Goal: Book appointment/travel/reservation

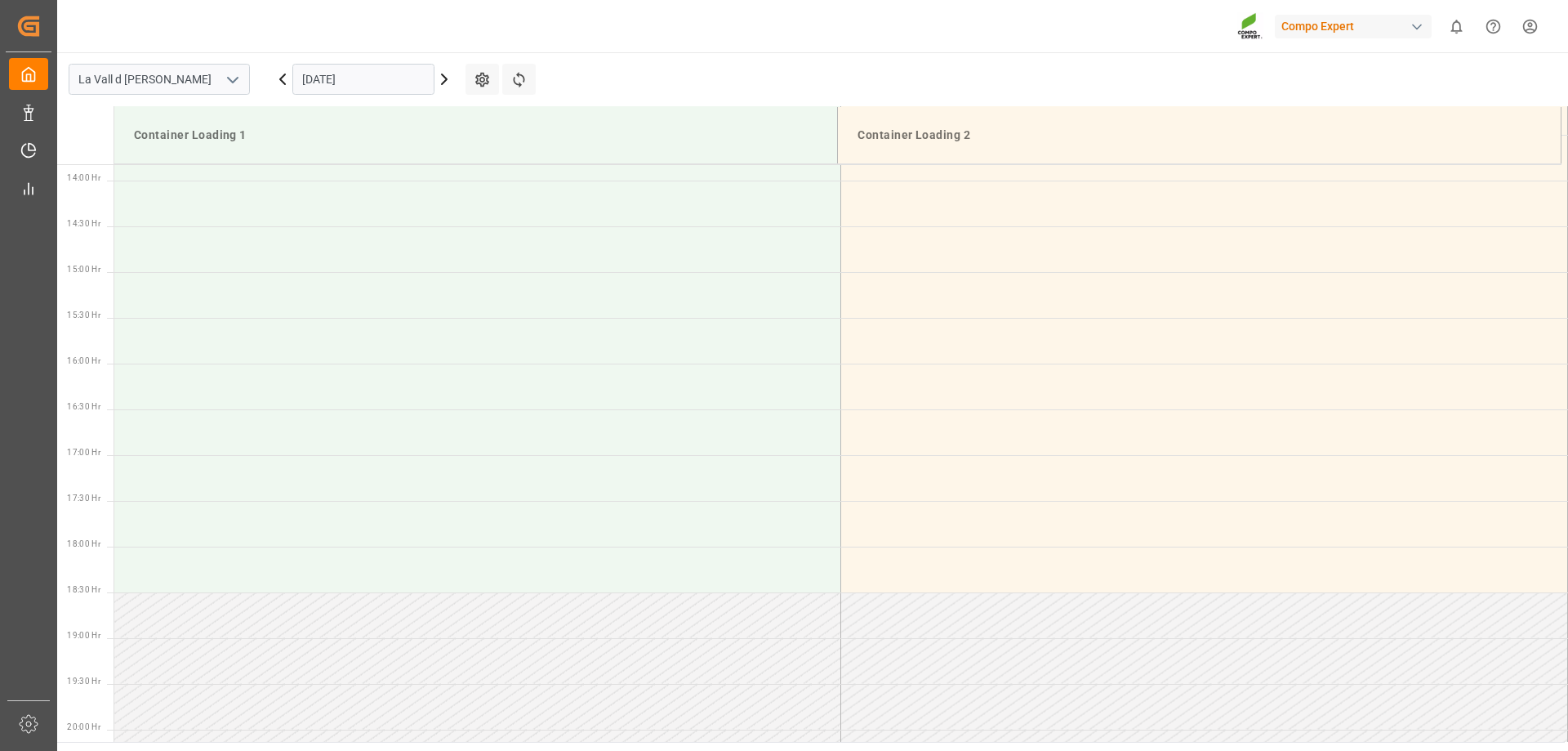
scroll to position [1271, 0]
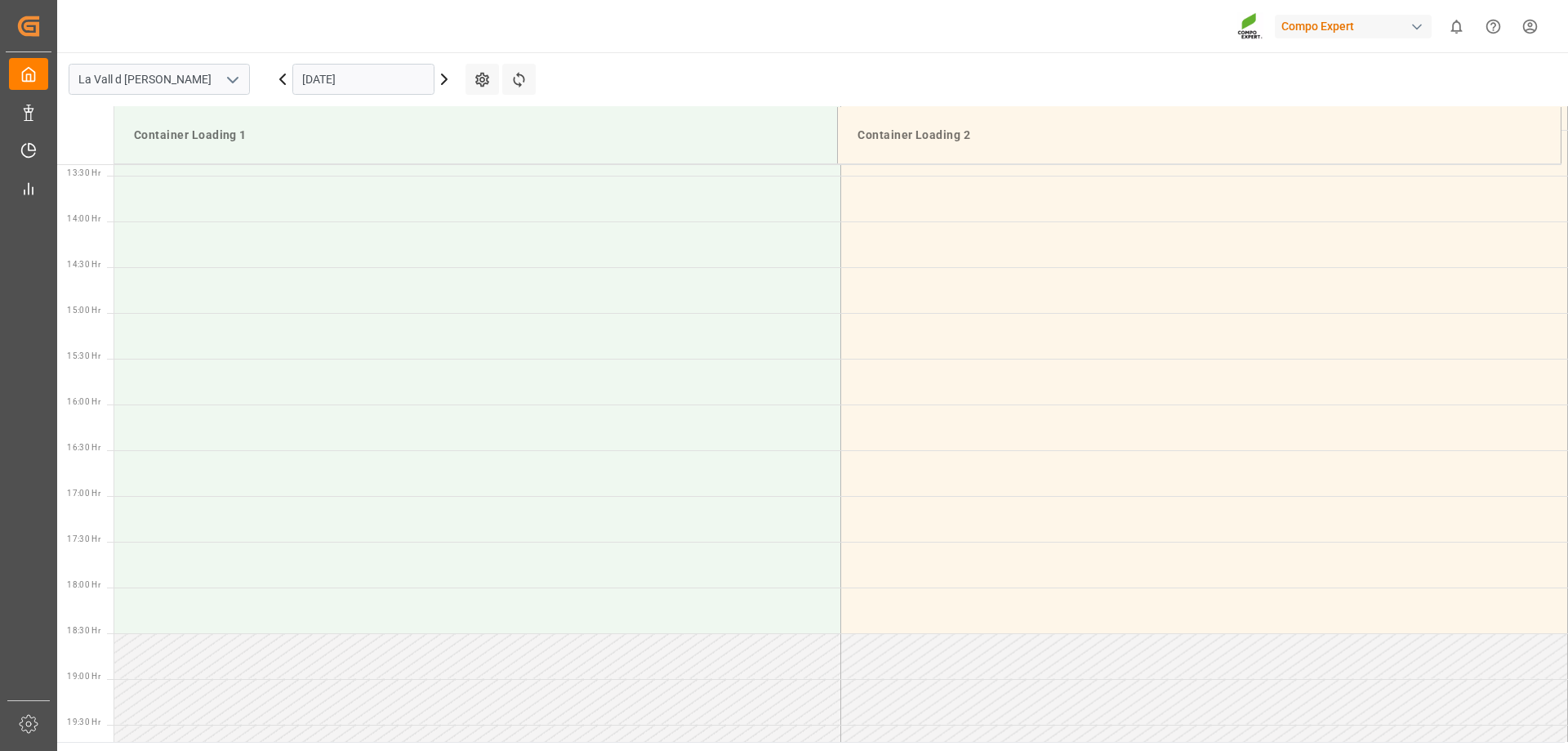
scroll to position [1271, 0]
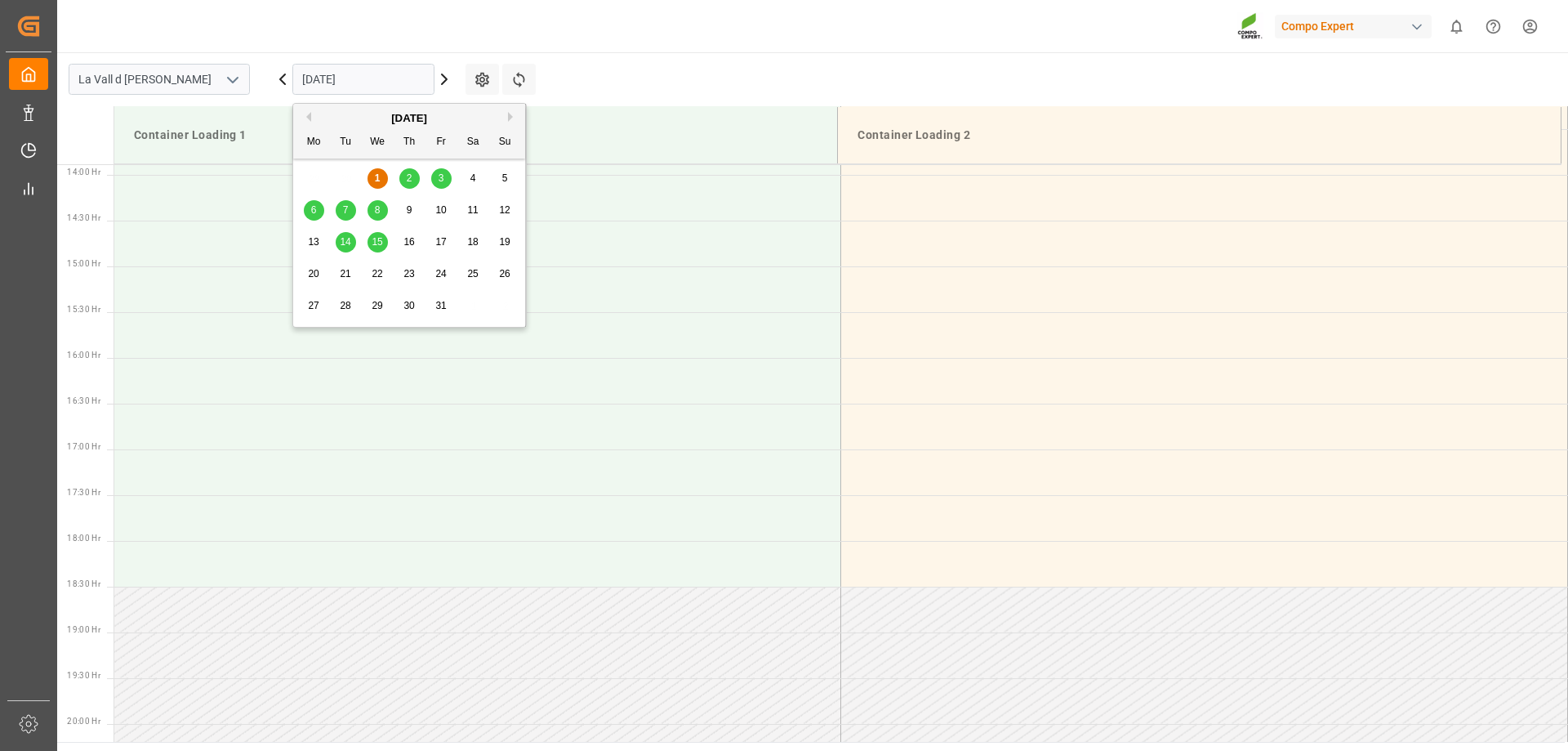
click at [368, 75] on input "[DATE]" at bounding box center [363, 79] width 142 height 31
click at [412, 175] on span "2" at bounding box center [410, 178] width 6 height 12
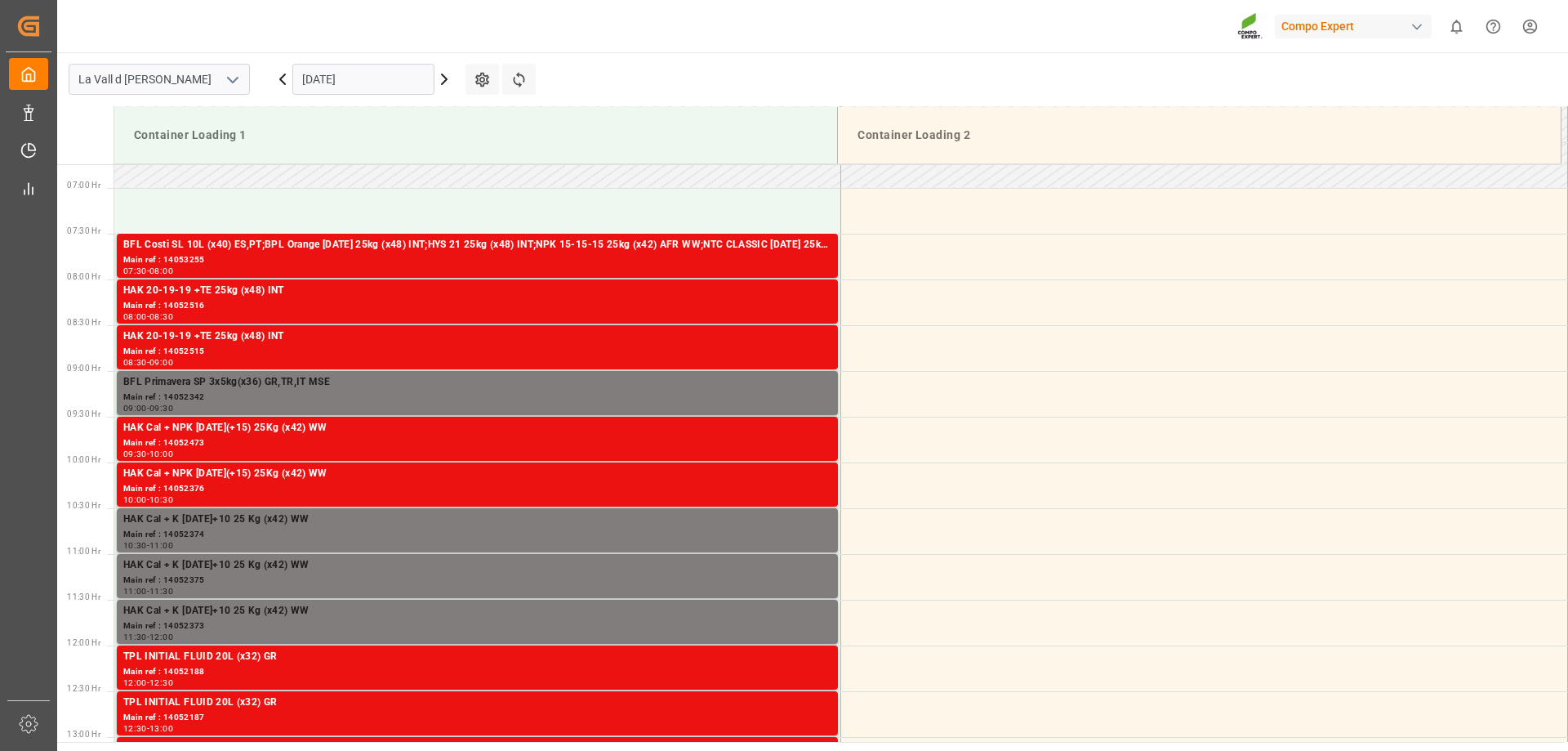
scroll to position [453, 0]
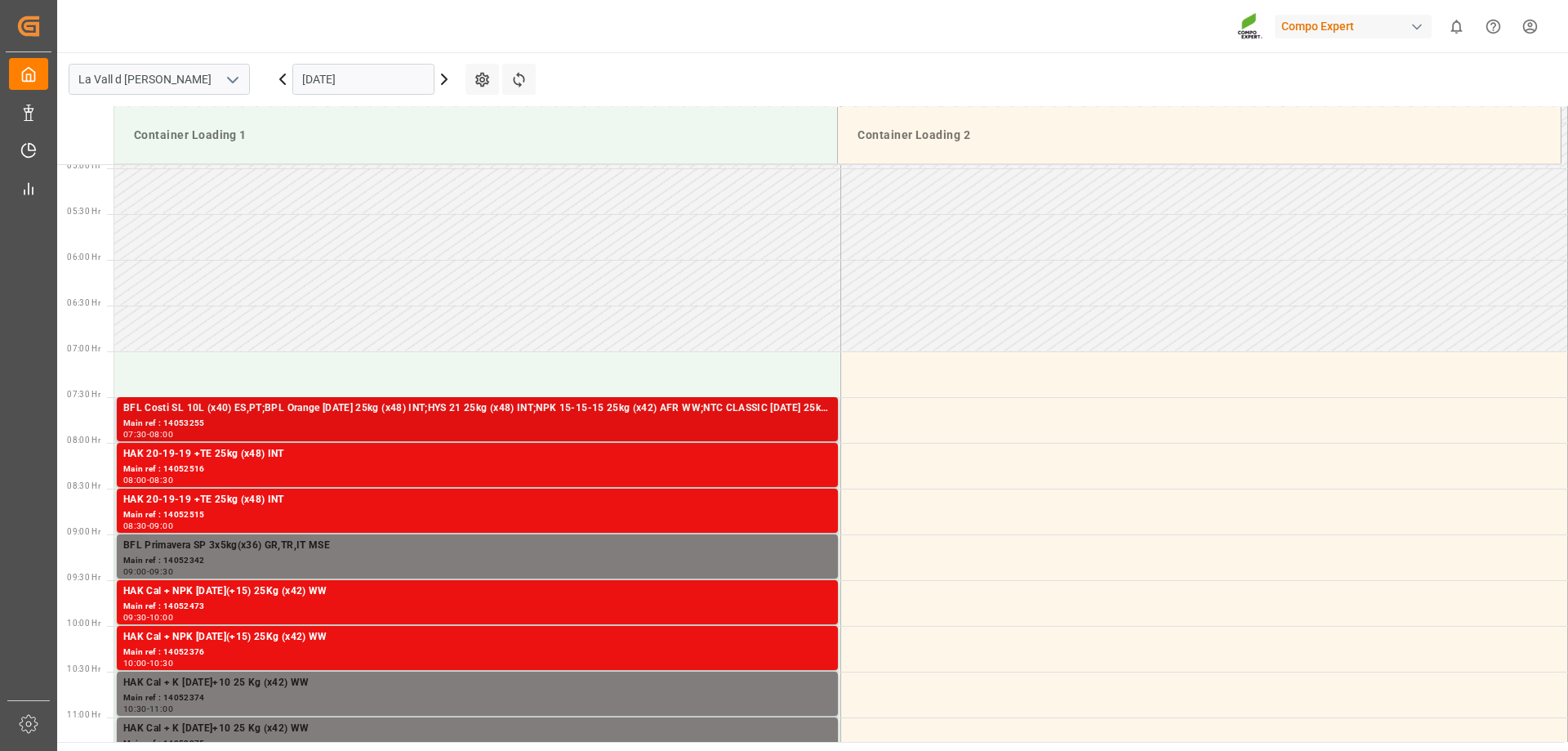
click at [298, 412] on div "BFL Costi SL 10L (x40) ES,PT;BPL Orange [DATE] 25kg (x48) INT;HYS 21 25kg (x48)…" at bounding box center [478, 408] width 709 height 17
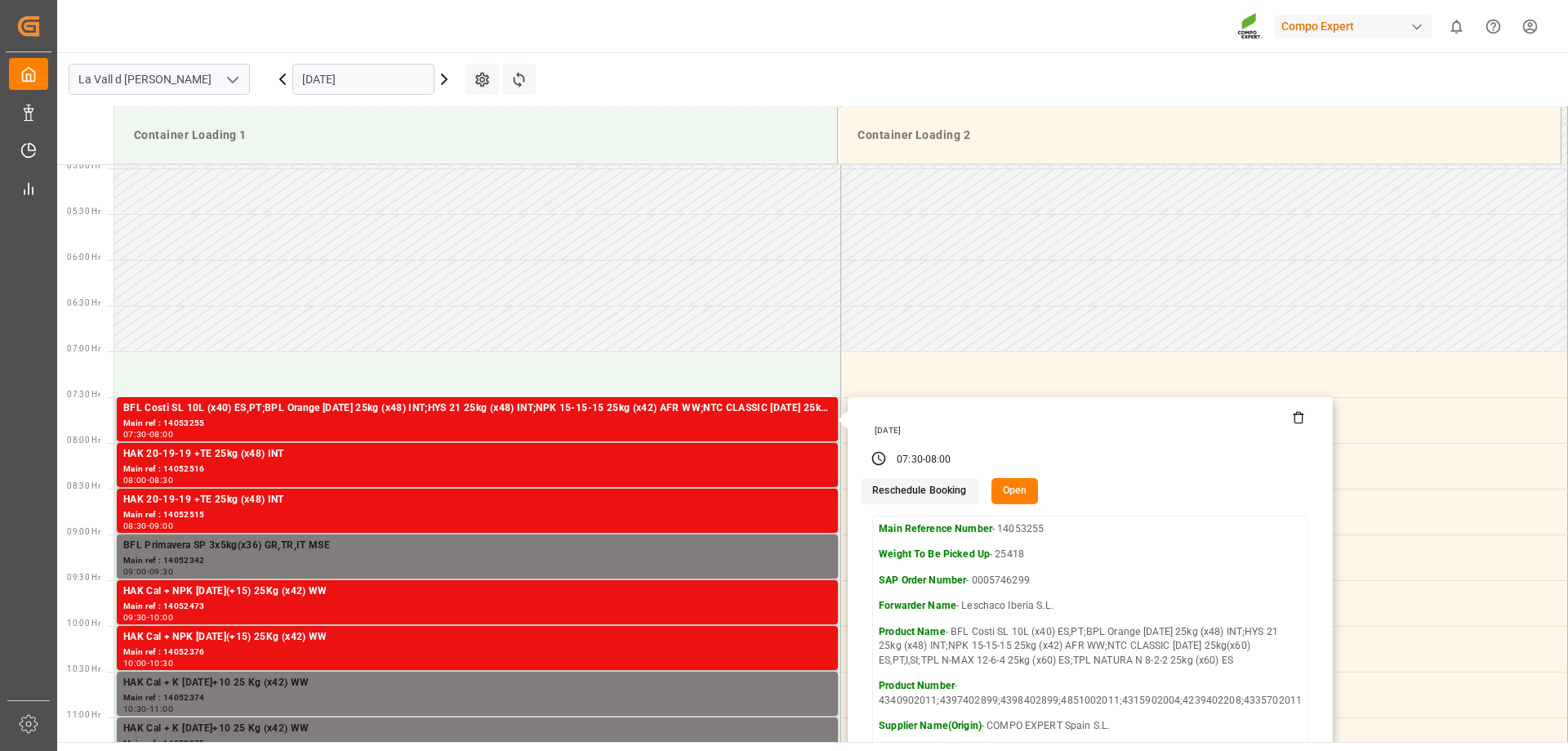
click at [1029, 492] on button "Open" at bounding box center [1015, 491] width 47 height 26
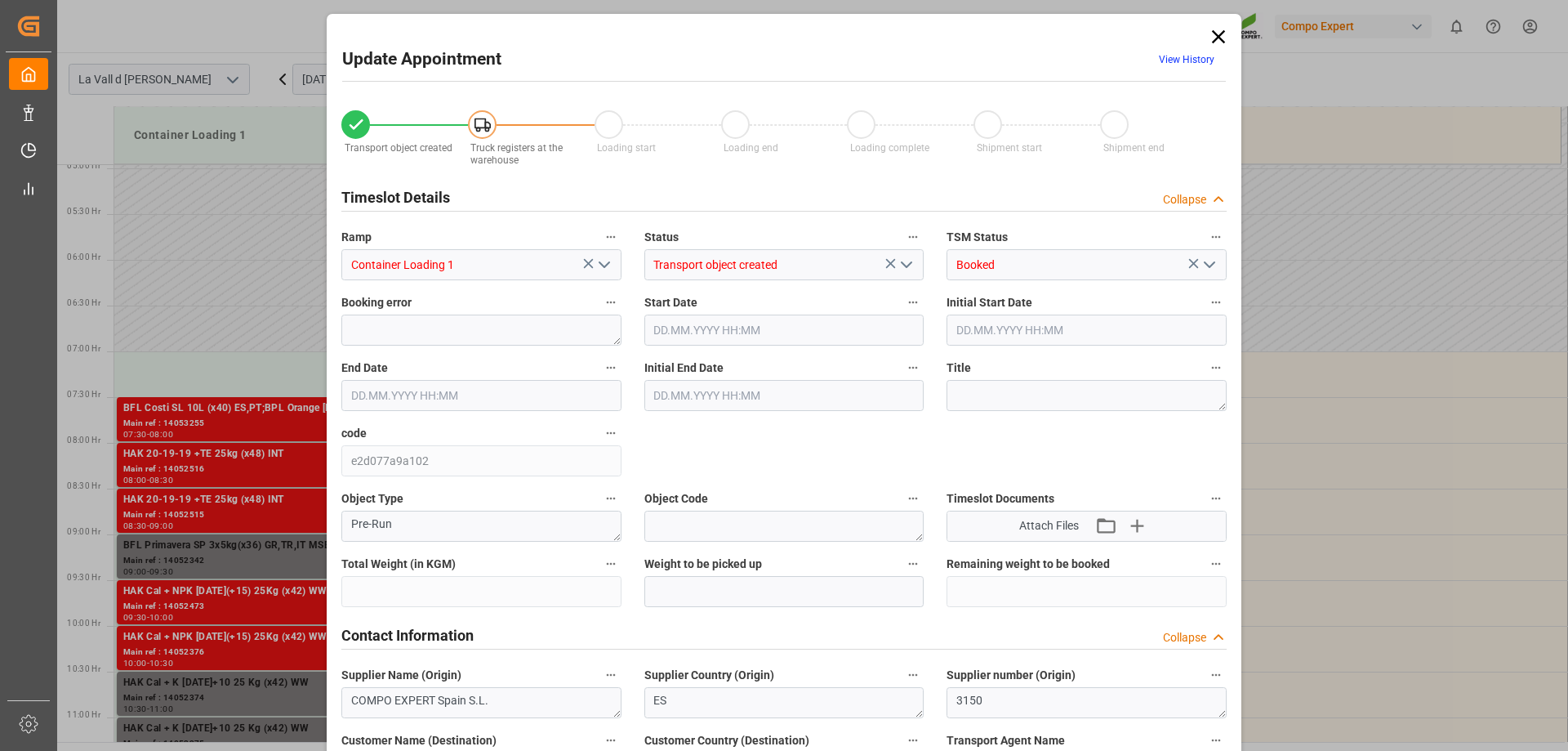
type input "25418"
type input "20"
type input "[DATE] 07:30"
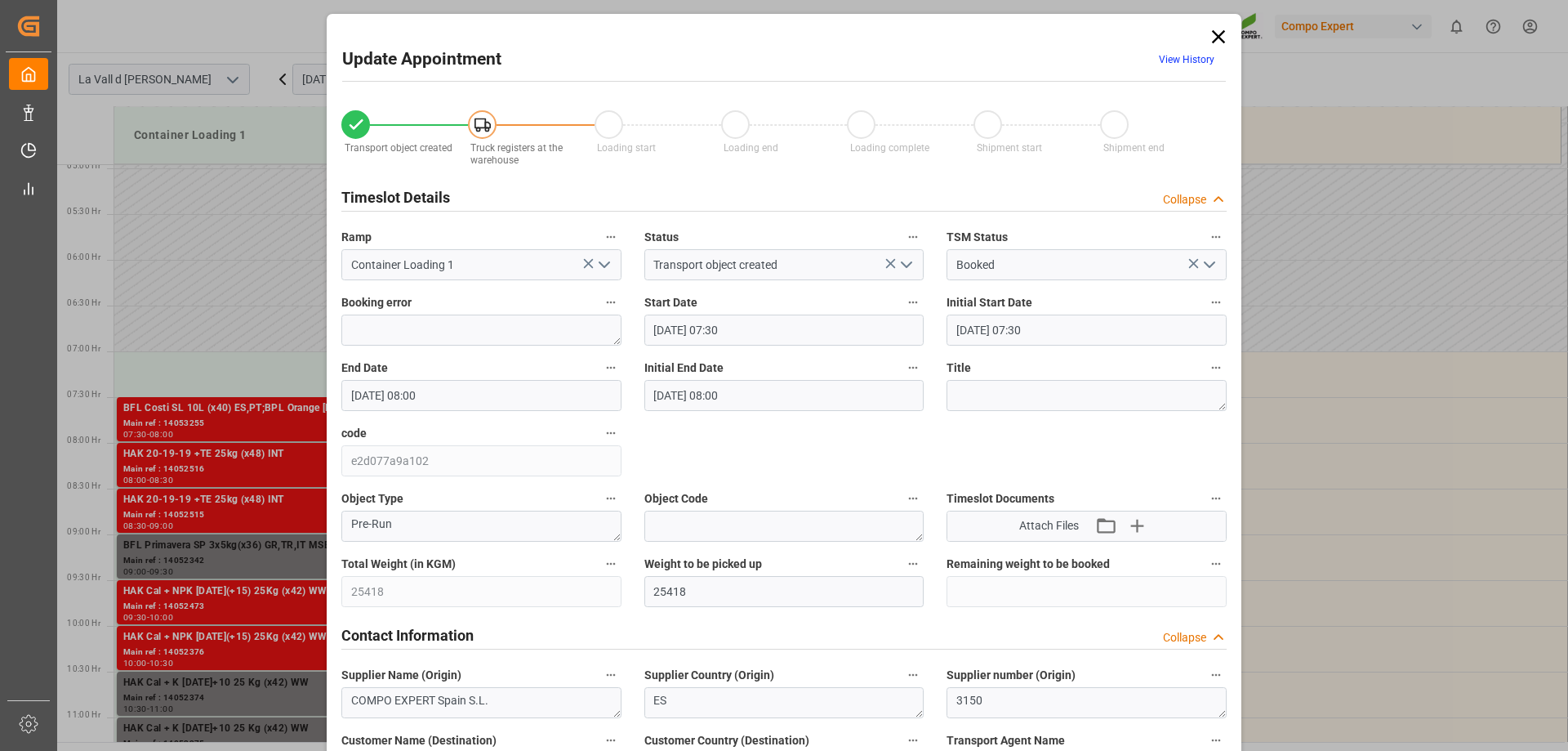
type input "[DATE] 08:00"
type input "[DATE] 12:37"
type input "[DATE] 11:47"
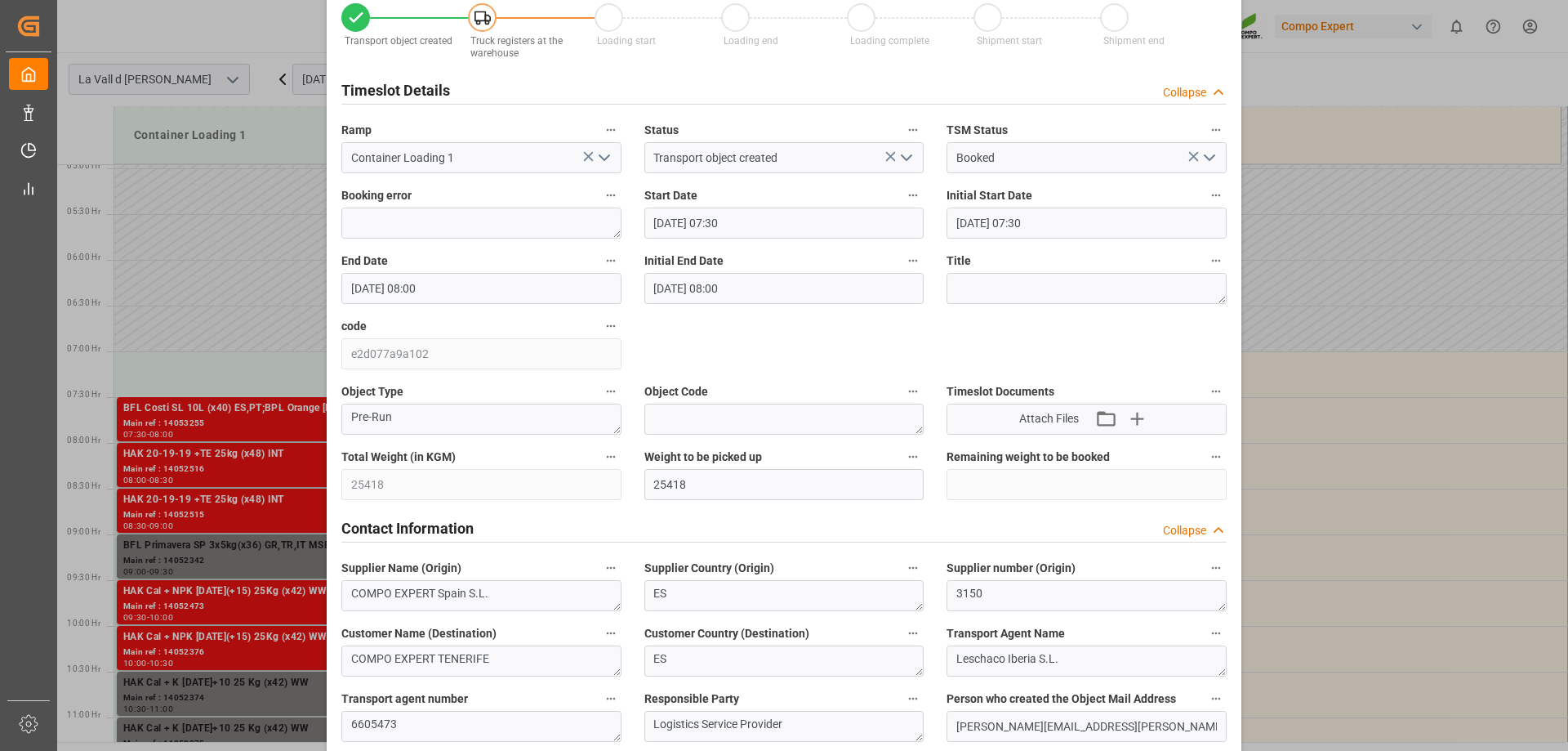
scroll to position [0, 0]
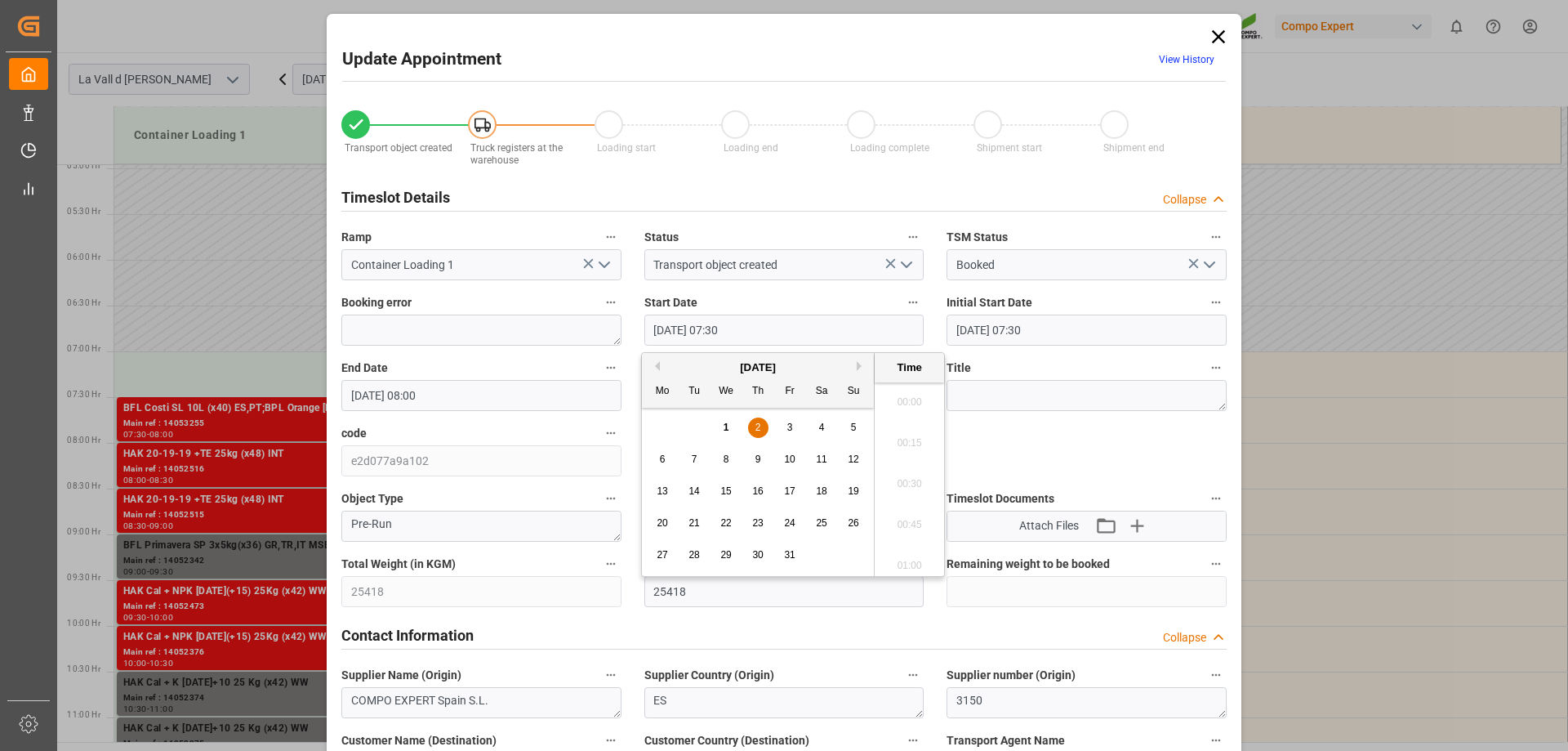
click at [847, 334] on input "[DATE] 07:30" at bounding box center [784, 330] width 280 height 31
click at [766, 427] on div "2" at bounding box center [758, 428] width 21 height 20
click at [897, 467] on li "18:00" at bounding box center [909, 479] width 69 height 41
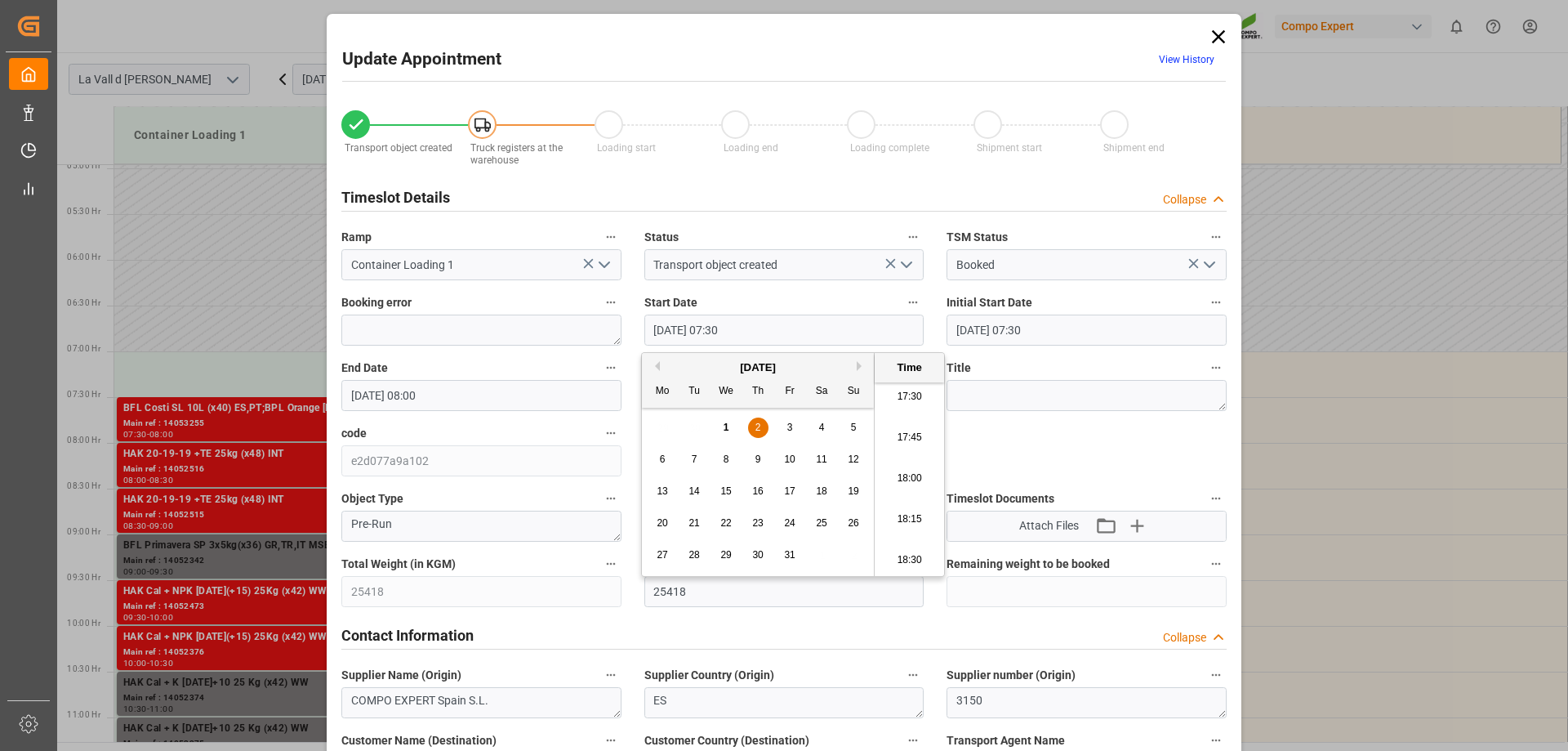
type input "[DATE] 18:00"
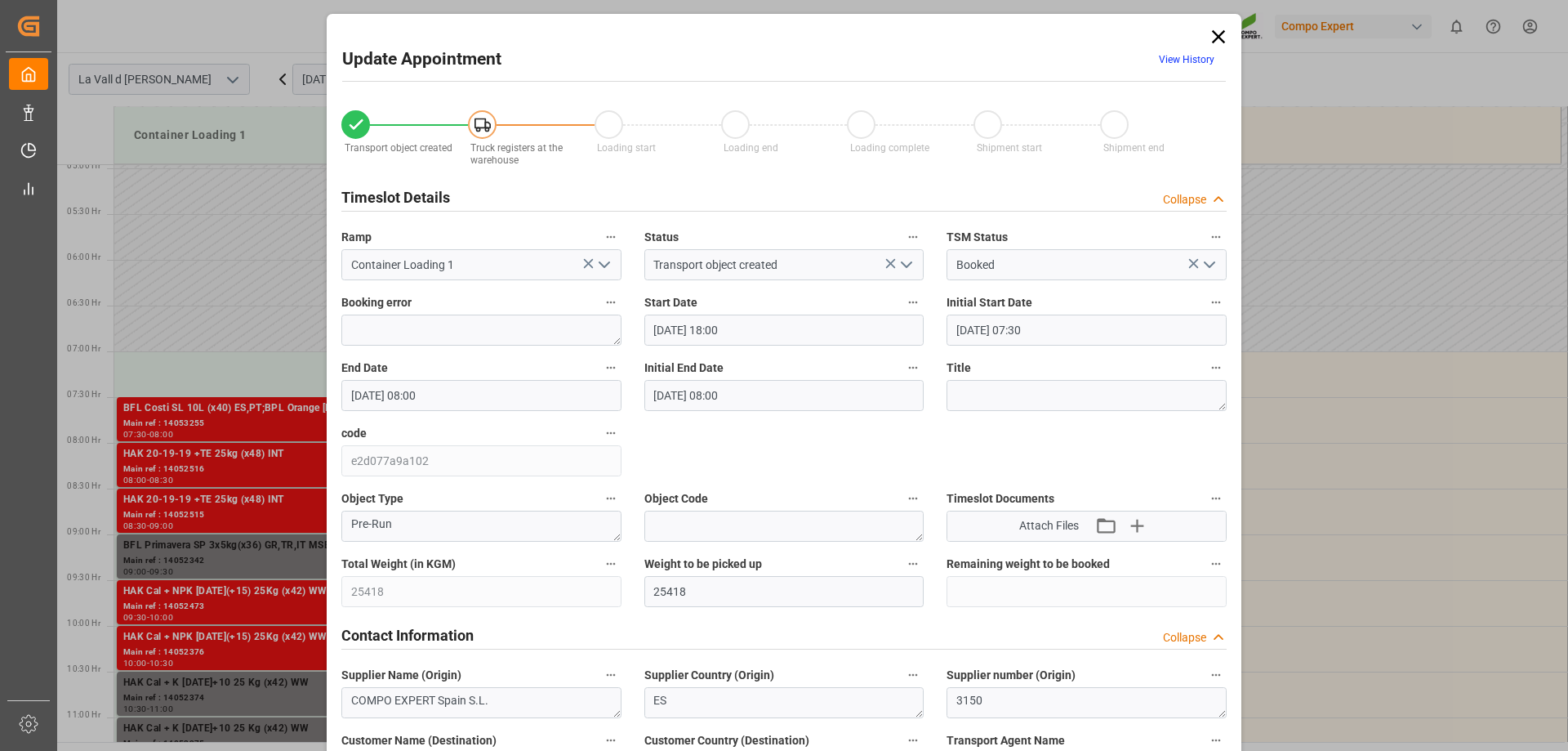
click at [503, 397] on input "[DATE] 08:00" at bounding box center [482, 396] width 280 height 31
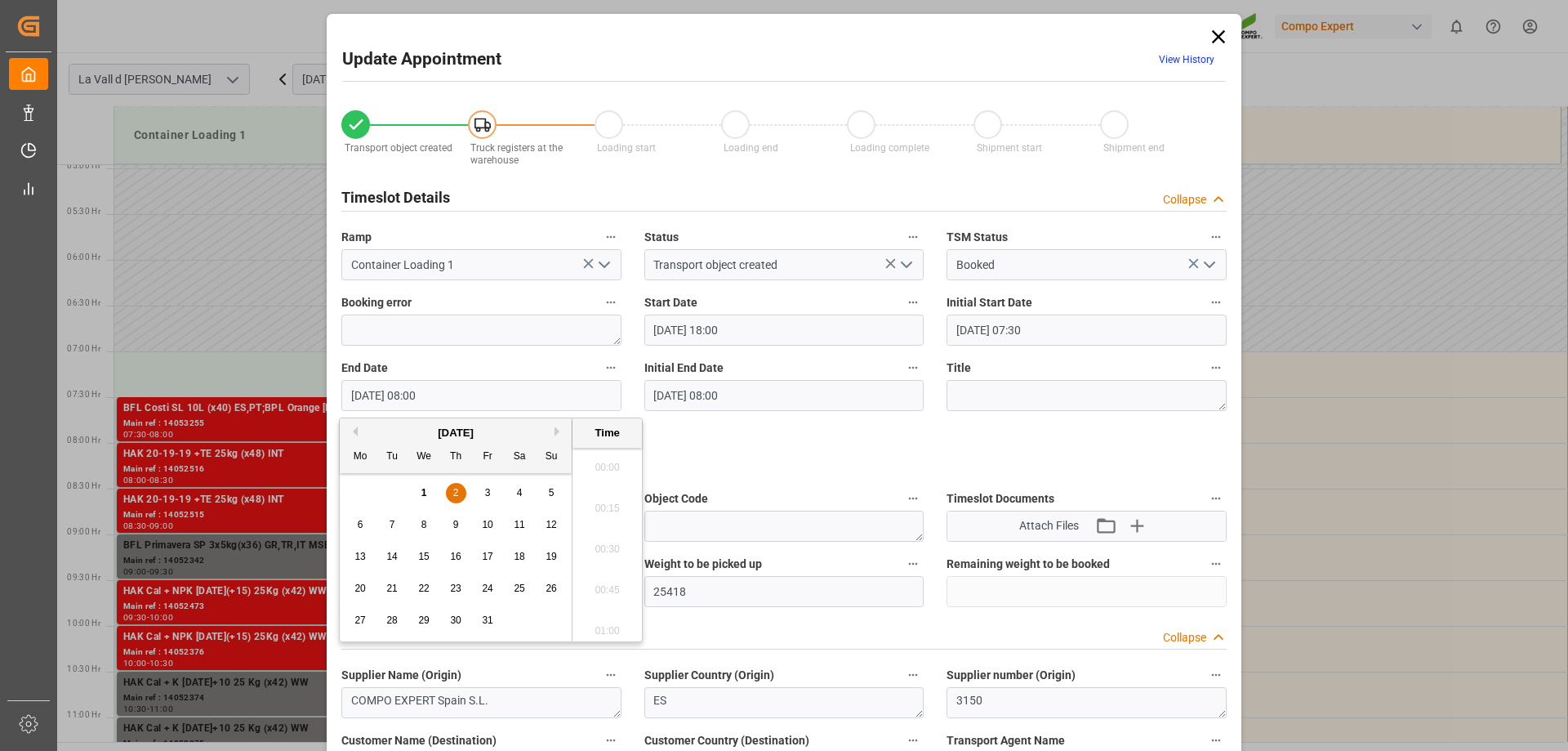
scroll to position [1232, 0]
click at [459, 495] on div "2" at bounding box center [456, 493] width 21 height 20
click at [601, 455] on li "18:30" at bounding box center [607, 462] width 69 height 41
type input "[DATE] 18:30"
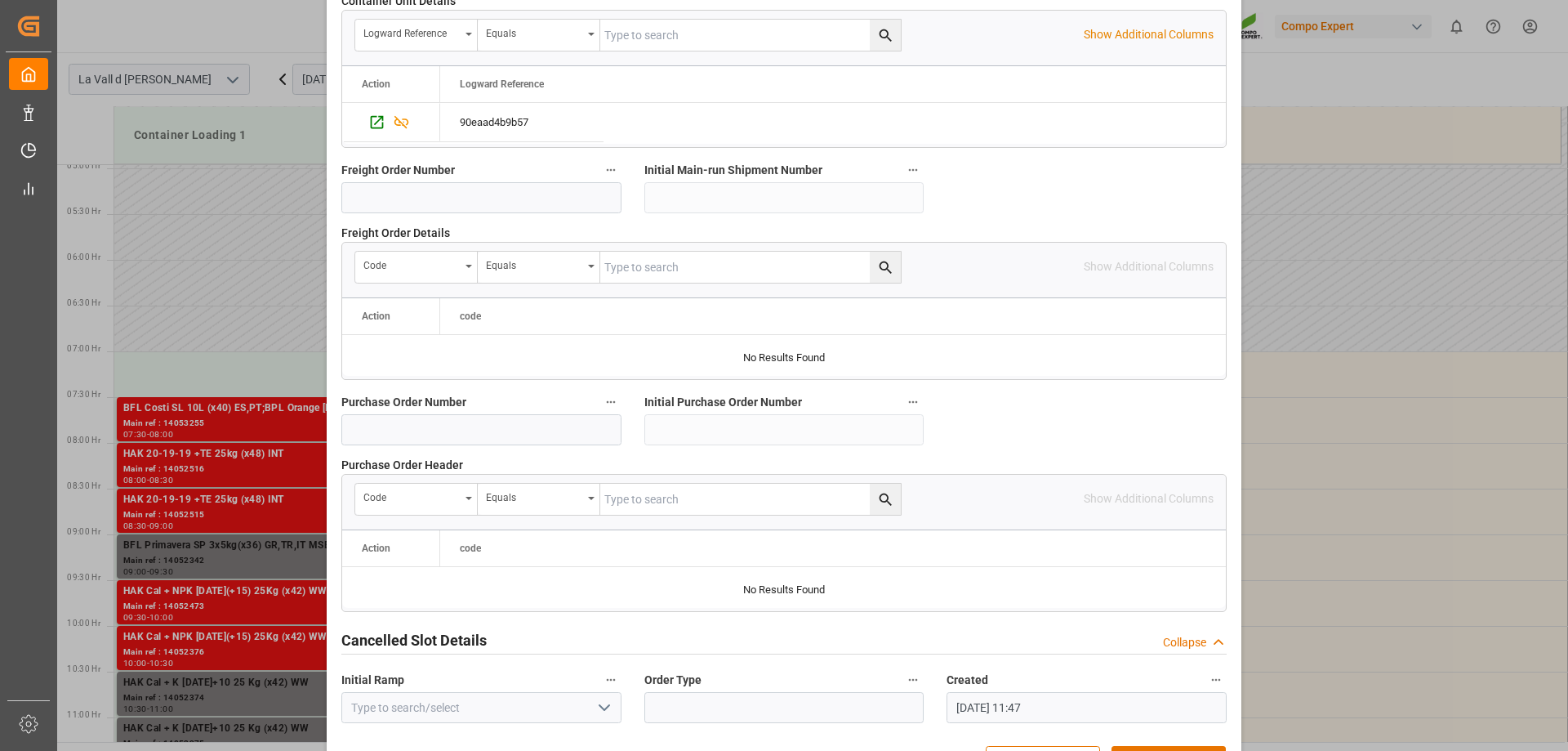
scroll to position [1517, 0]
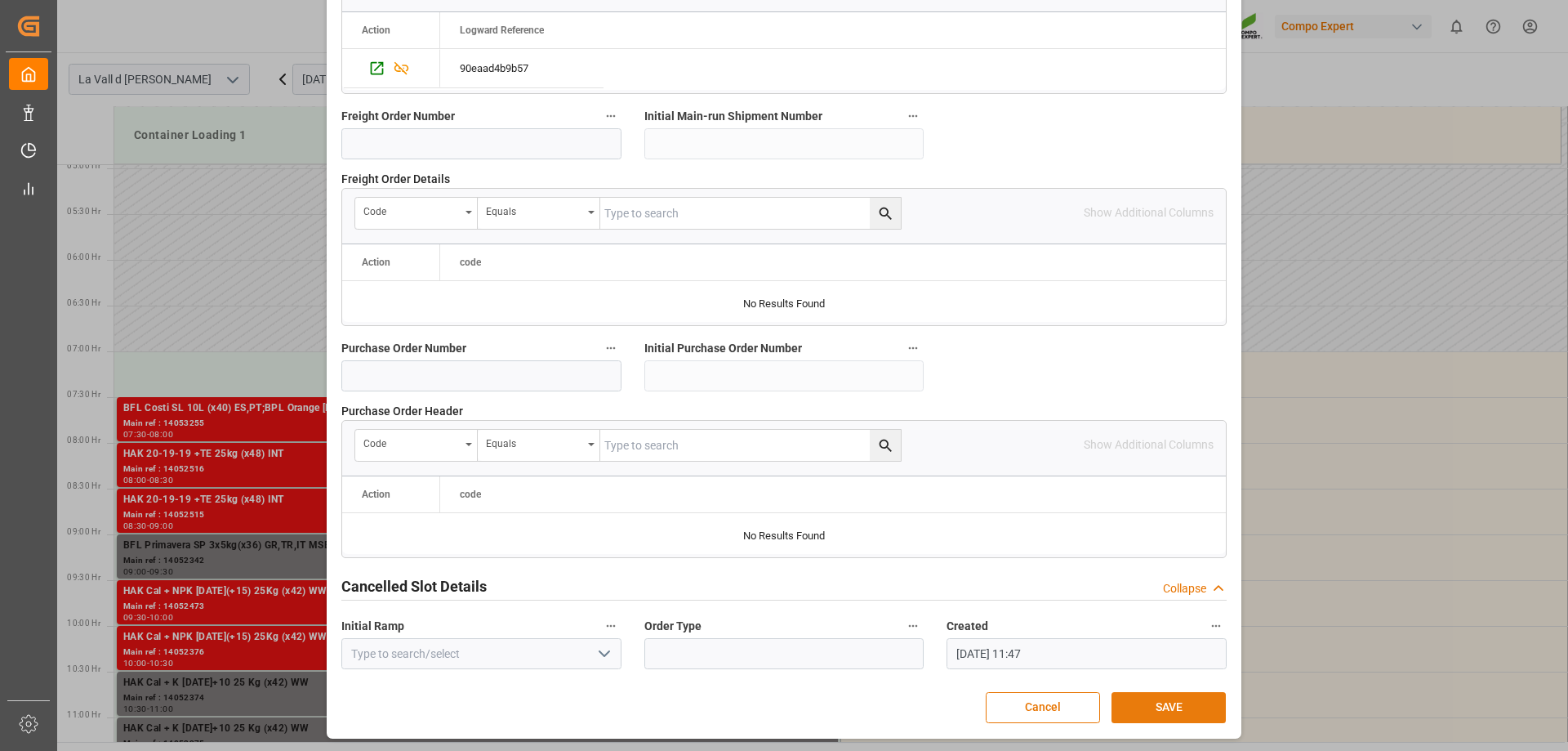
click at [1152, 700] on button "SAVE" at bounding box center [1169, 708] width 115 height 31
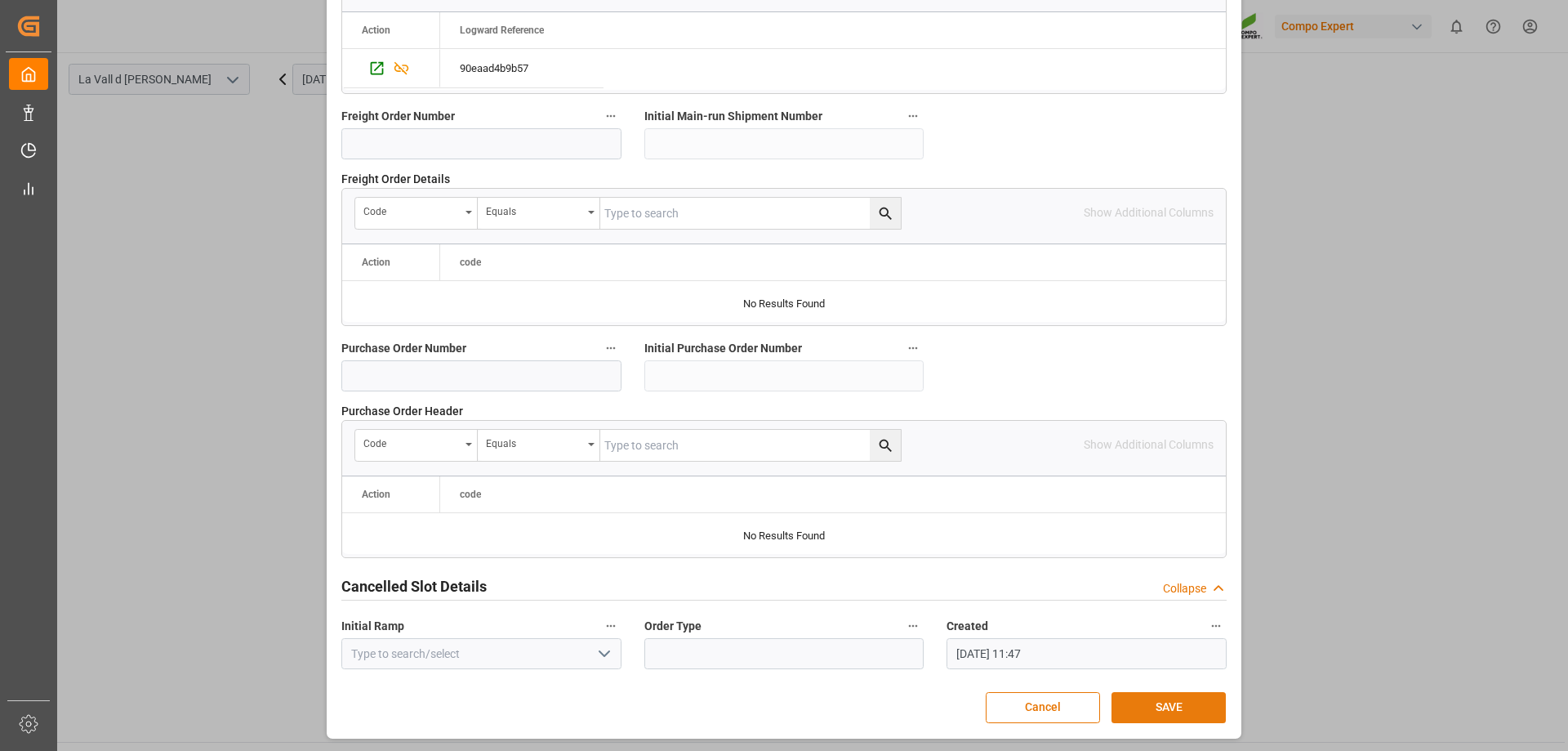
click at [1153, 705] on button "SAVE" at bounding box center [1169, 708] width 115 height 31
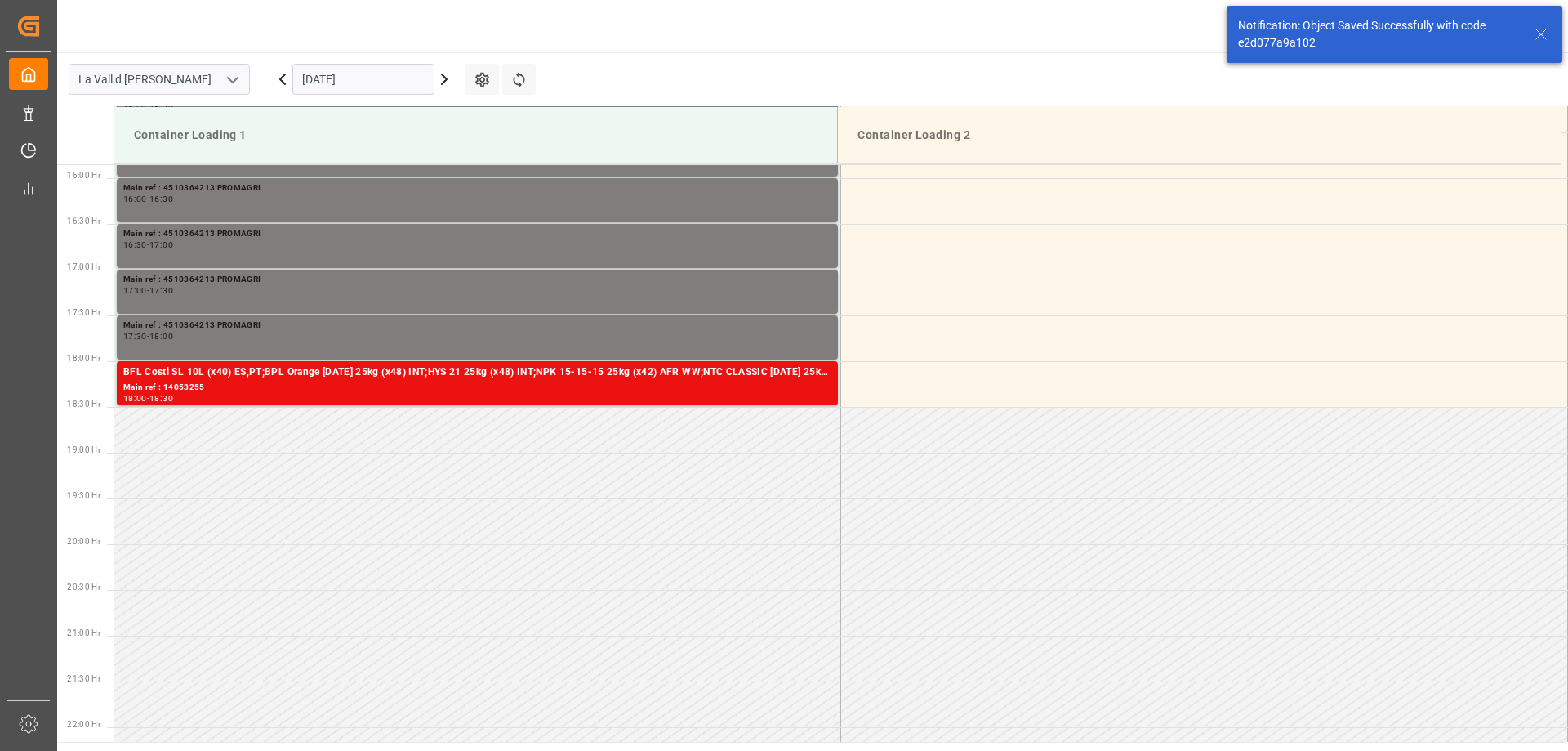
scroll to position [1382, 0]
